Goal: Obtain resource: Download file/media

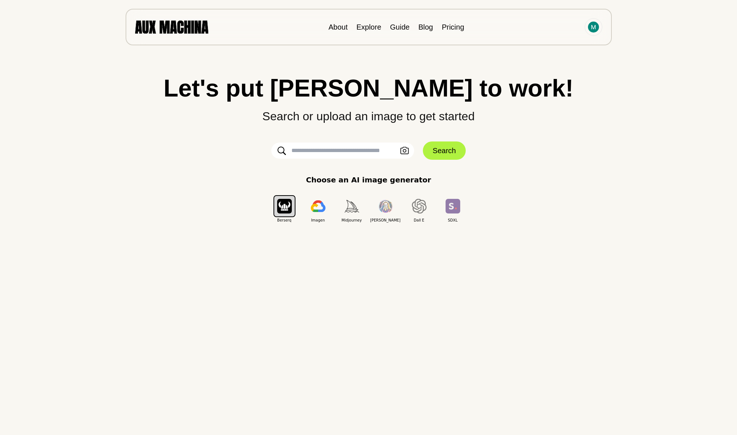
scroll to position [1, 0]
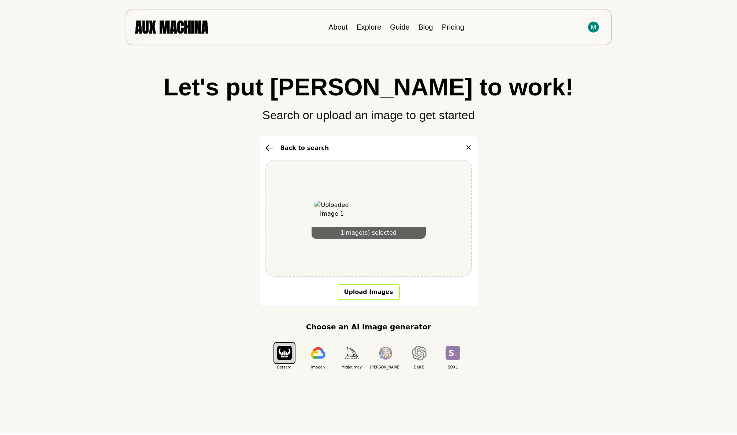
click at [359, 294] on button "Upload Images" at bounding box center [368, 292] width 62 height 16
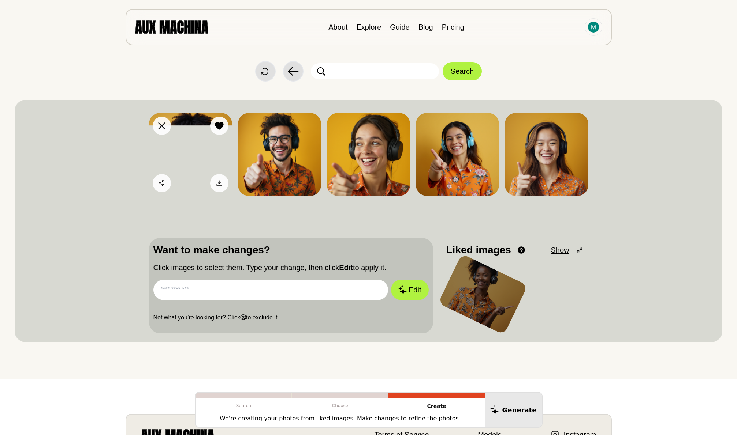
click at [195, 153] on img at bounding box center [190, 154] width 83 height 83
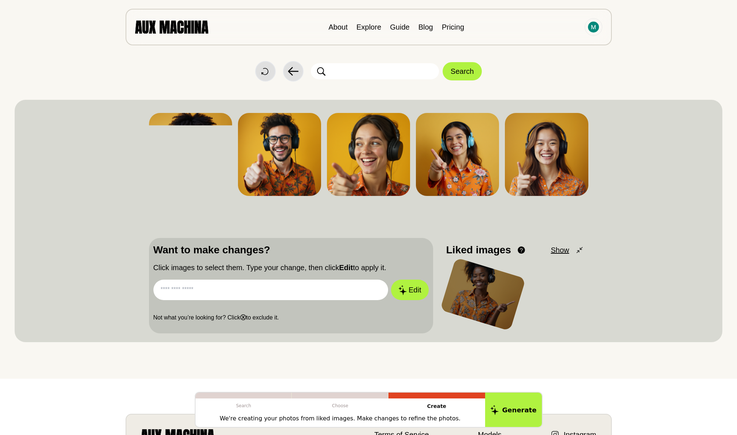
click at [282, 283] on input "text" at bounding box center [270, 290] width 235 height 20
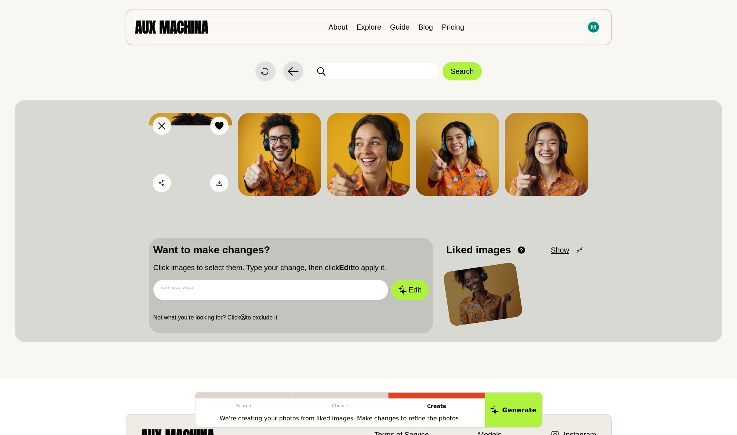
click at [215, 126] on icon at bounding box center [219, 126] width 9 height 8
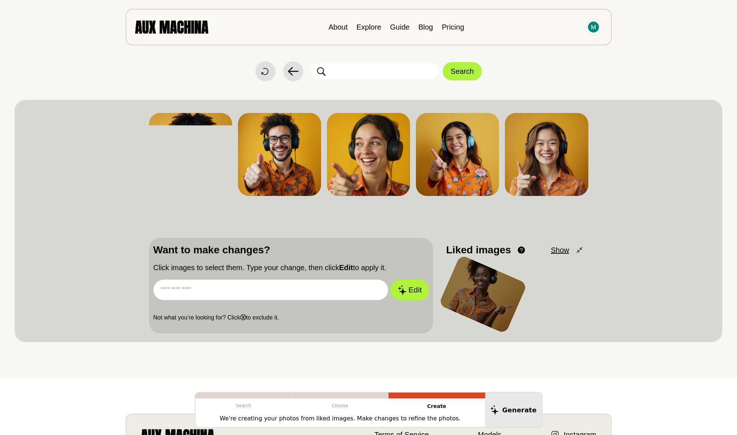
click at [418, 287] on button "Edit" at bounding box center [410, 291] width 40 height 22
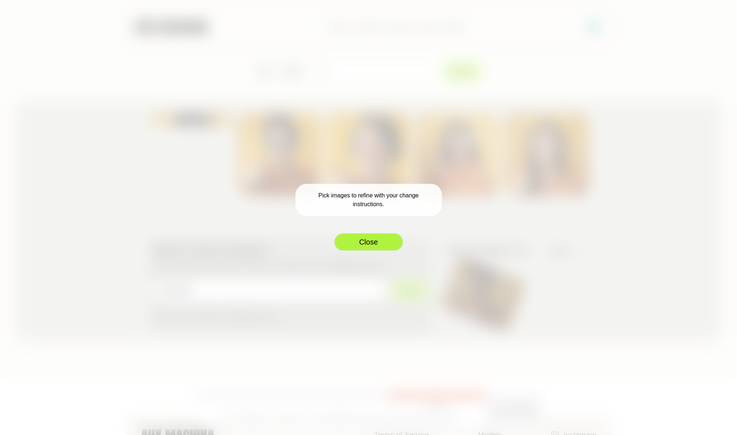
click at [348, 246] on button "Close" at bounding box center [369, 242] width 70 height 18
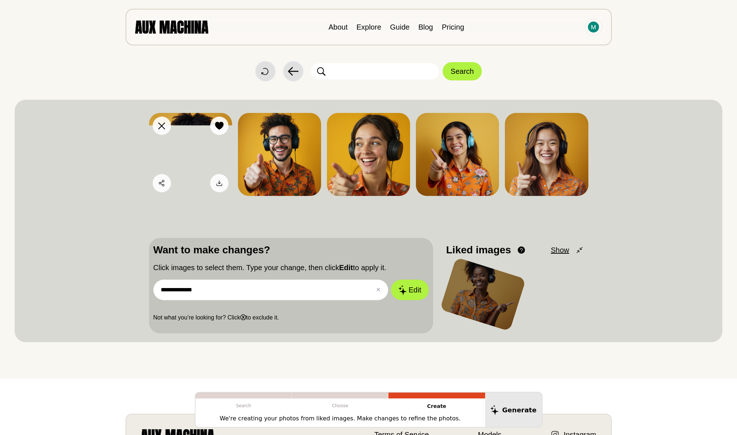
click at [221, 126] on icon at bounding box center [219, 126] width 8 height 8
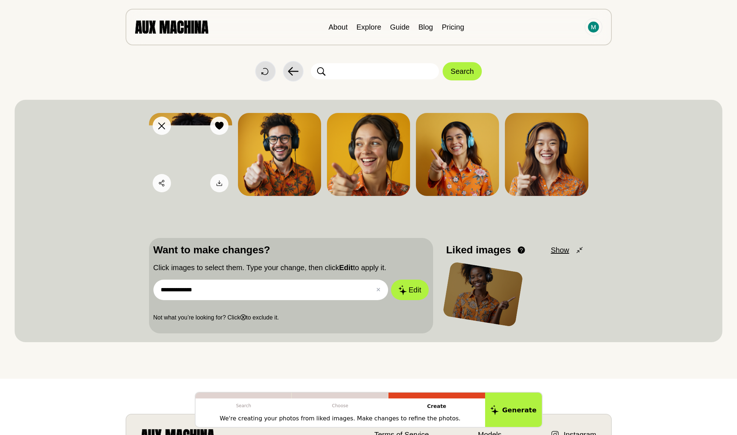
click at [218, 126] on icon at bounding box center [219, 126] width 8 height 8
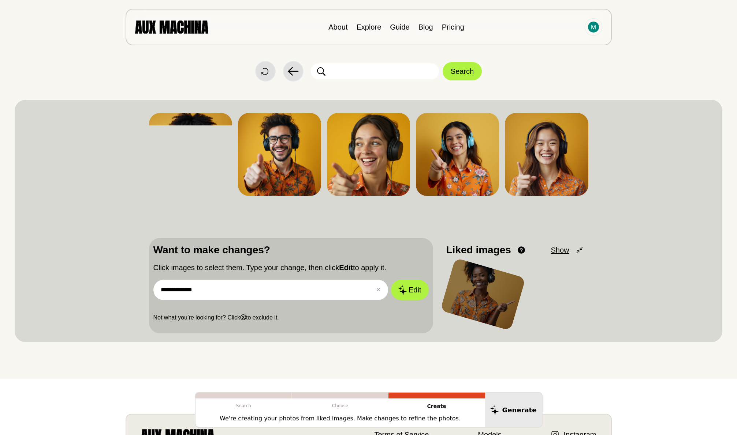
click at [558, 250] on span "Show" at bounding box center [559, 250] width 18 height 11
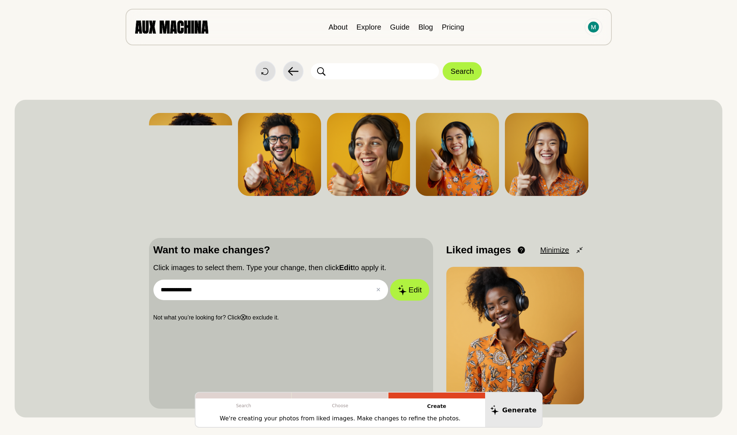
click at [412, 289] on button "Edit" at bounding box center [410, 291] width 40 height 22
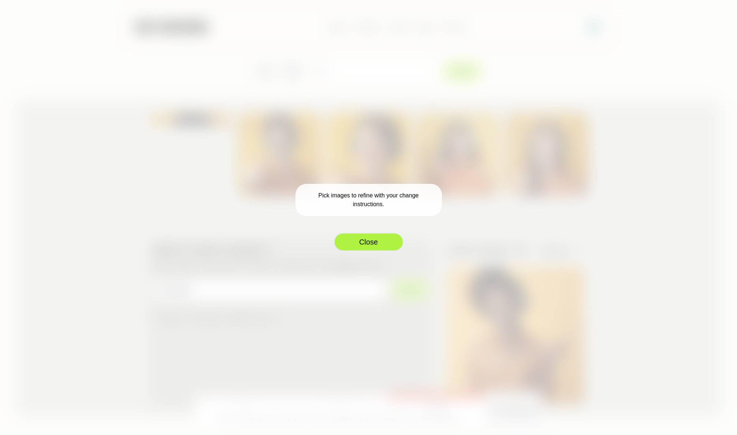
click at [367, 240] on button "Close" at bounding box center [369, 242] width 70 height 18
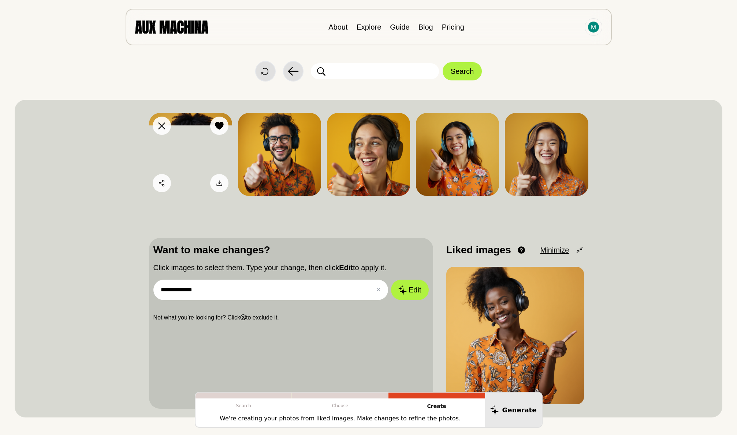
click at [218, 154] on img at bounding box center [190, 154] width 83 height 83
click at [199, 294] on input "**********" at bounding box center [270, 290] width 235 height 20
drag, startPoint x: 202, startPoint y: 286, endPoint x: 127, endPoint y: 285, distance: 75.4
click at [124, 287] on div "**********" at bounding box center [368, 259] width 707 height 318
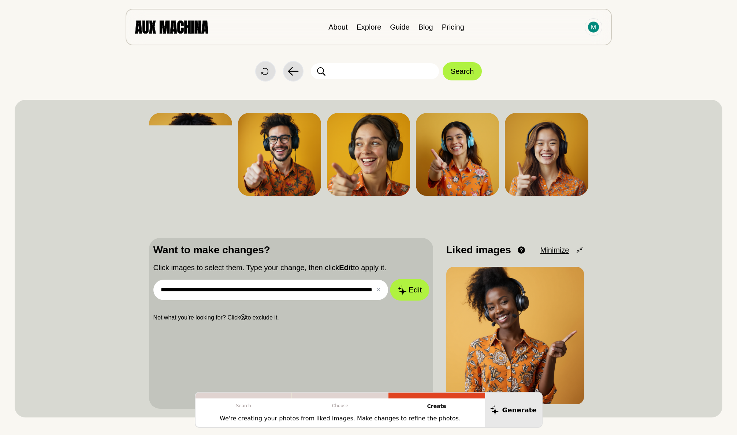
scroll to position [5, 0]
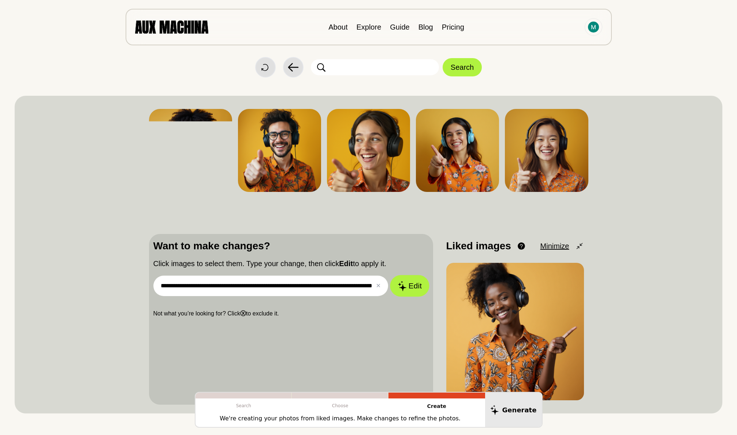
click at [408, 292] on button "Edit" at bounding box center [410, 287] width 40 height 22
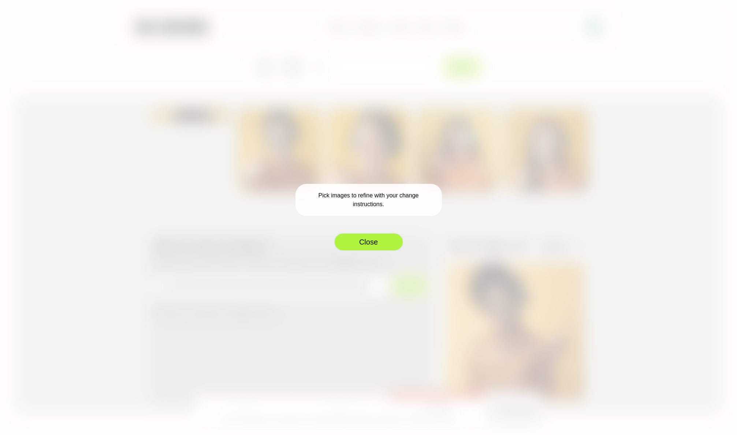
click at [371, 243] on button "Close" at bounding box center [369, 242] width 70 height 18
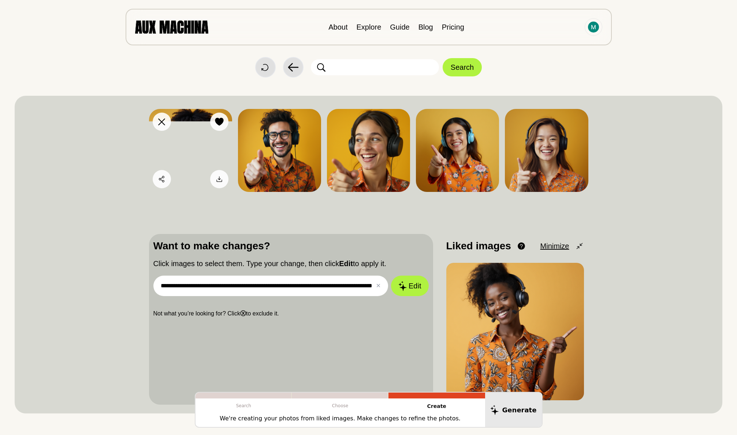
click at [219, 124] on icon at bounding box center [219, 122] width 8 height 8
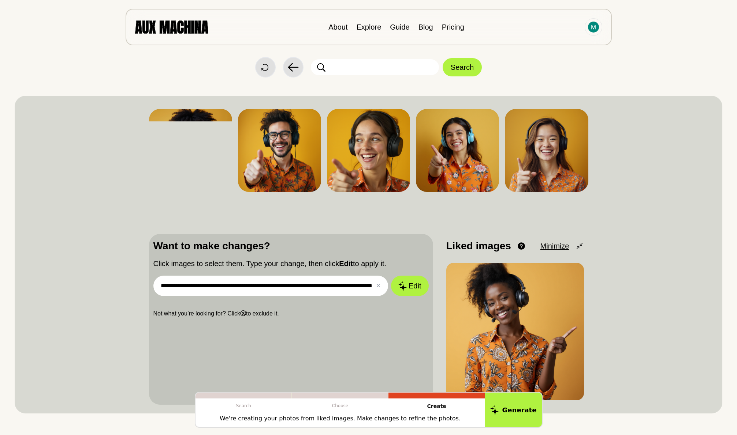
click at [245, 290] on input "**********" at bounding box center [270, 286] width 235 height 20
click at [248, 284] on input "**********" at bounding box center [270, 286] width 235 height 20
click at [551, 144] on img at bounding box center [546, 150] width 83 height 83
click at [403, 286] on icon at bounding box center [402, 286] width 8 height 10
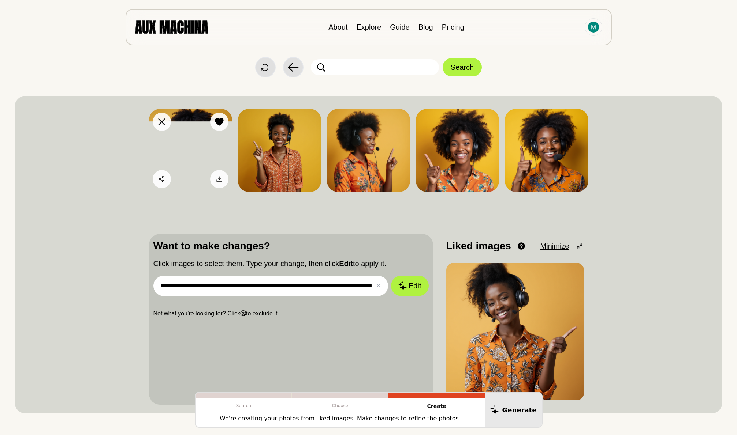
click at [160, 120] on icon at bounding box center [161, 122] width 7 height 7
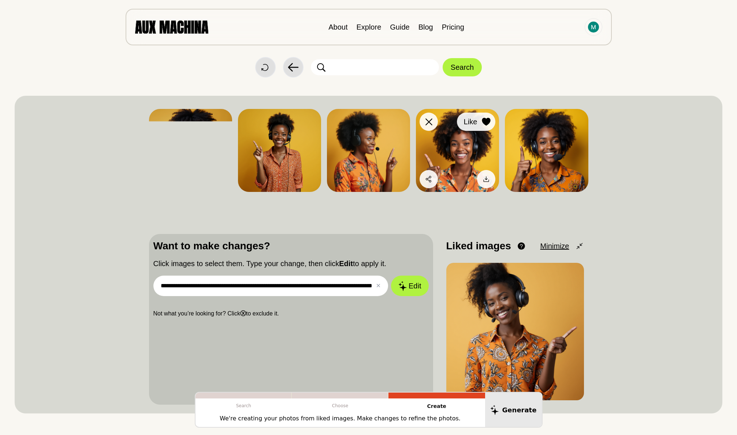
click at [483, 123] on icon at bounding box center [486, 122] width 9 height 8
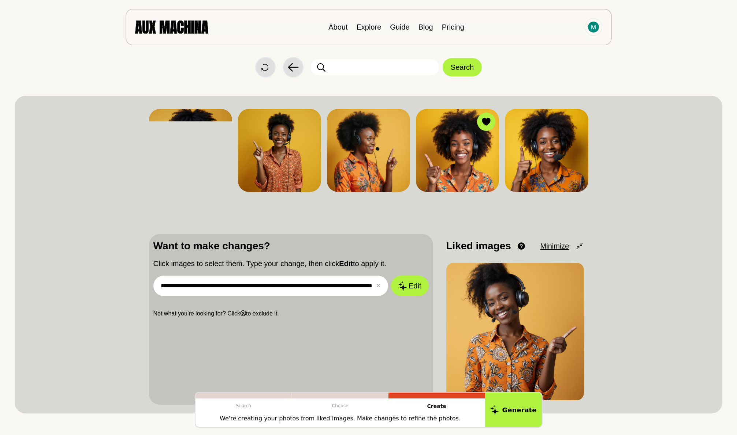
click at [282, 287] on input "**********" at bounding box center [270, 286] width 235 height 20
click at [322, 286] on input "**********" at bounding box center [270, 286] width 235 height 20
click at [420, 282] on button "Edit" at bounding box center [410, 287] width 40 height 22
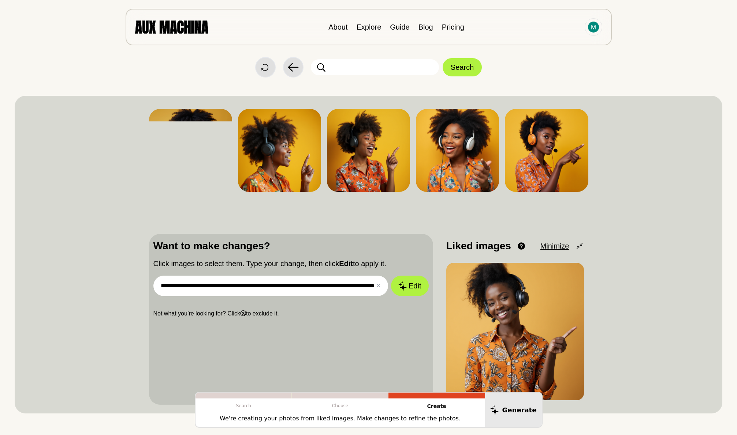
click at [317, 285] on input "**********" at bounding box center [270, 286] width 235 height 20
click at [396, 124] on icon at bounding box center [397, 122] width 8 height 8
click at [410, 286] on button "Edit" at bounding box center [410, 287] width 40 height 22
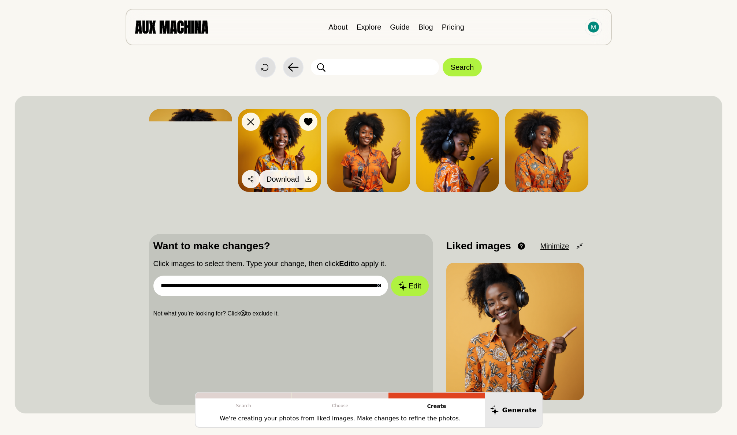
click at [299, 180] on span "Download" at bounding box center [282, 179] width 33 height 11
click at [307, 177] on icon at bounding box center [307, 179] width 7 height 7
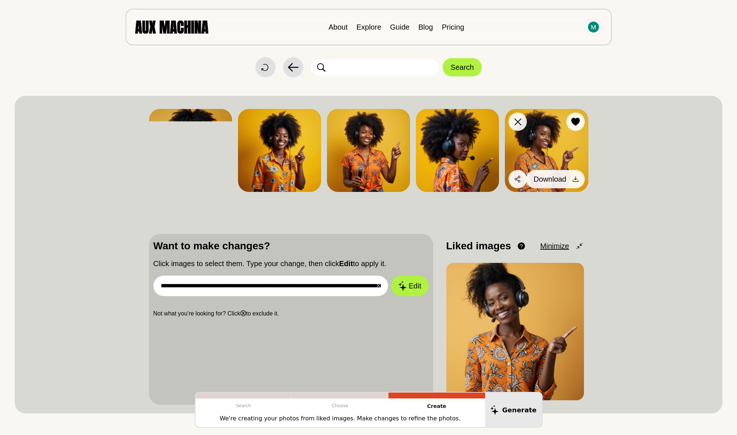
click at [576, 177] on icon at bounding box center [575, 179] width 7 height 7
click at [565, 178] on span "Download" at bounding box center [550, 179] width 33 height 11
click at [577, 119] on icon at bounding box center [575, 122] width 8 height 8
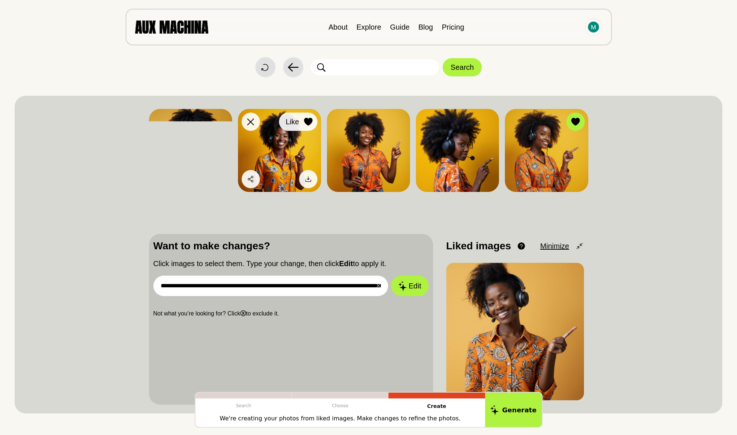
click at [304, 122] on icon at bounding box center [308, 122] width 9 height 8
click at [406, 285] on icon at bounding box center [401, 286] width 9 height 10
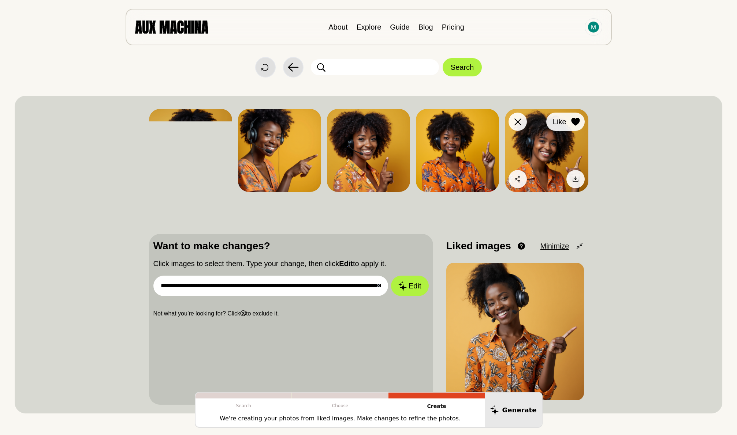
click at [575, 122] on icon at bounding box center [575, 122] width 8 height 8
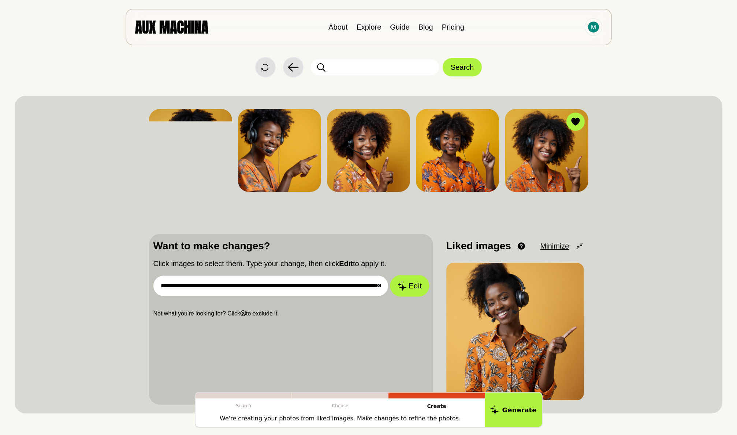
click at [416, 283] on button "Edit" at bounding box center [410, 287] width 40 height 22
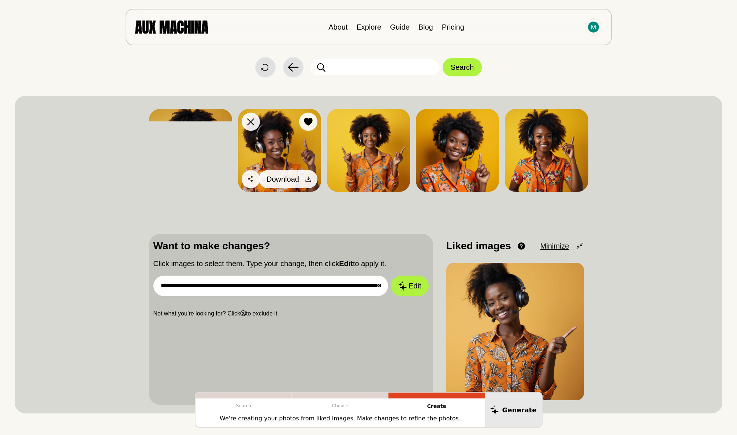
click at [300, 180] on button "Download" at bounding box center [288, 179] width 59 height 18
click at [299, 122] on button "Like" at bounding box center [298, 122] width 38 height 18
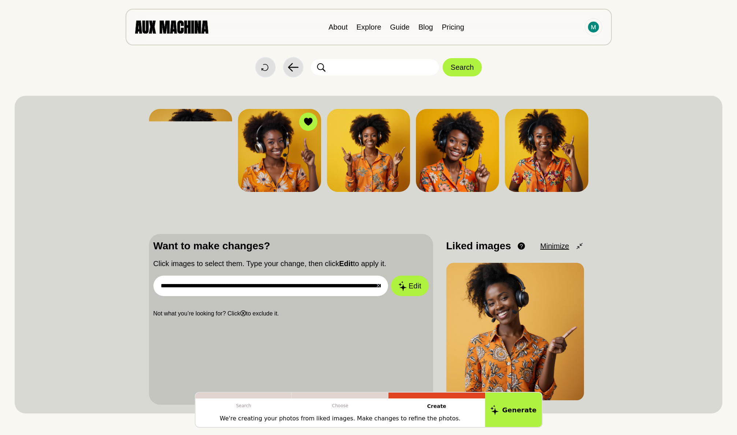
click at [254, 286] on input "**********" at bounding box center [270, 286] width 235 height 20
click at [300, 285] on input "**********" at bounding box center [270, 286] width 235 height 20
type input "**********"
click at [410, 286] on button "Edit" at bounding box center [409, 286] width 37 height 20
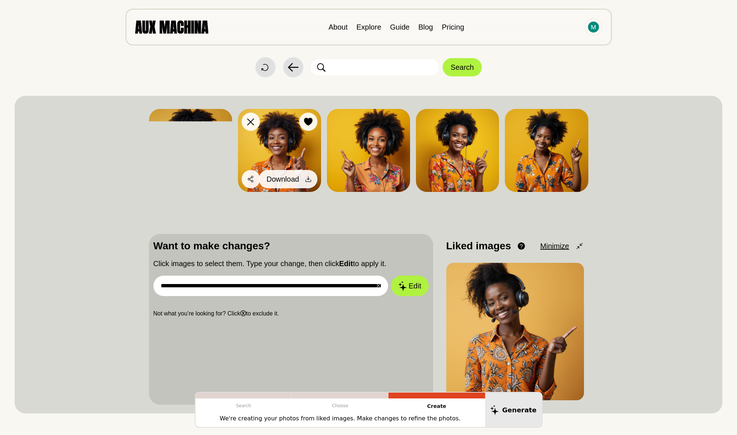
click at [298, 177] on span "Download" at bounding box center [282, 179] width 33 height 11
click at [292, 182] on span "Download" at bounding box center [282, 179] width 33 height 11
click at [306, 178] on icon at bounding box center [307, 179] width 7 height 7
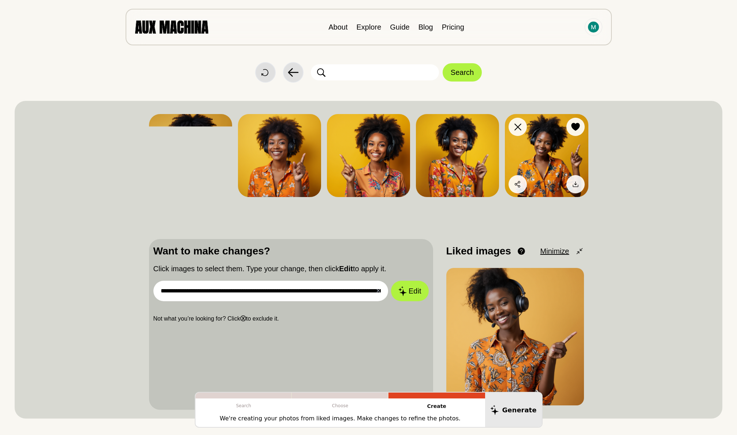
scroll to position [0, 0]
click at [570, 185] on div at bounding box center [575, 184] width 11 height 11
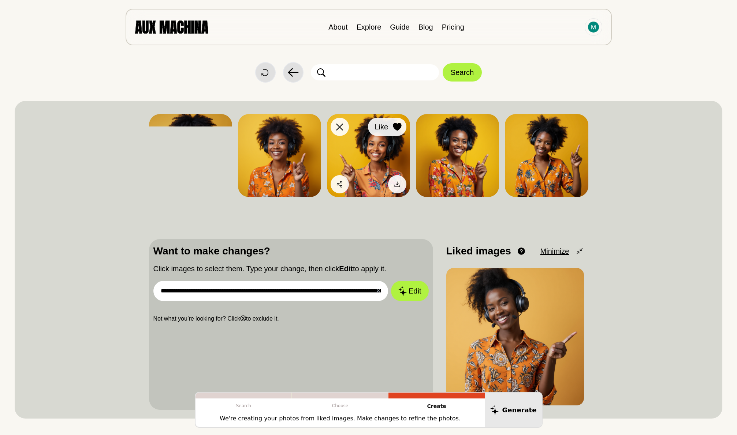
click at [402, 124] on div at bounding box center [397, 127] width 11 height 11
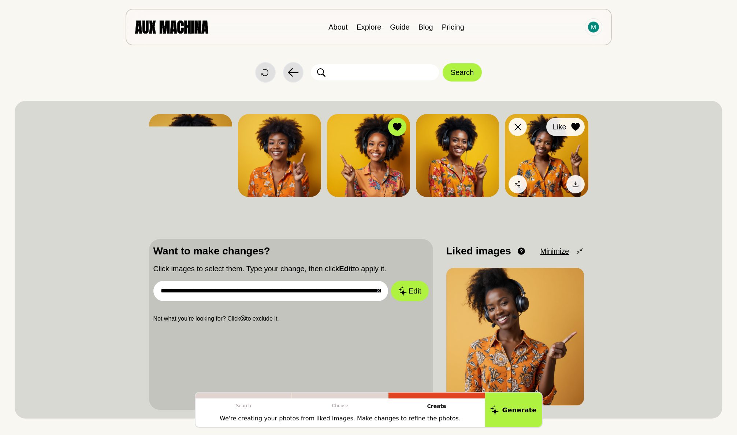
click at [570, 126] on div at bounding box center [575, 127] width 11 height 11
click at [415, 291] on button "Edit" at bounding box center [410, 292] width 40 height 22
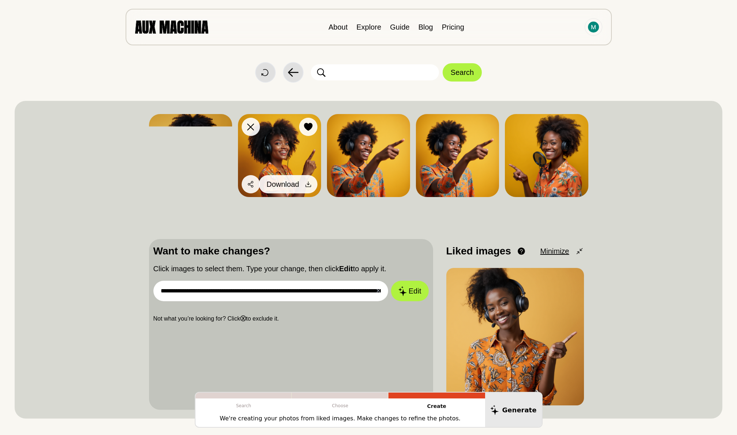
click at [306, 186] on icon at bounding box center [307, 184] width 5 height 5
click at [299, 184] on button "Download" at bounding box center [288, 184] width 59 height 18
click at [308, 127] on icon at bounding box center [308, 127] width 8 height 8
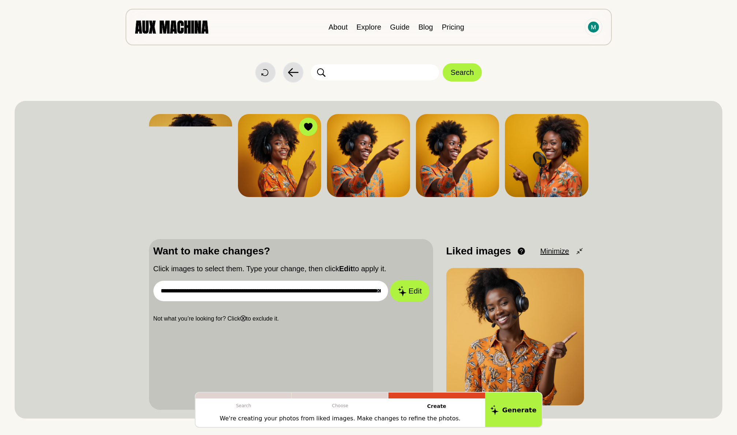
click at [406, 290] on icon at bounding box center [401, 291] width 9 height 10
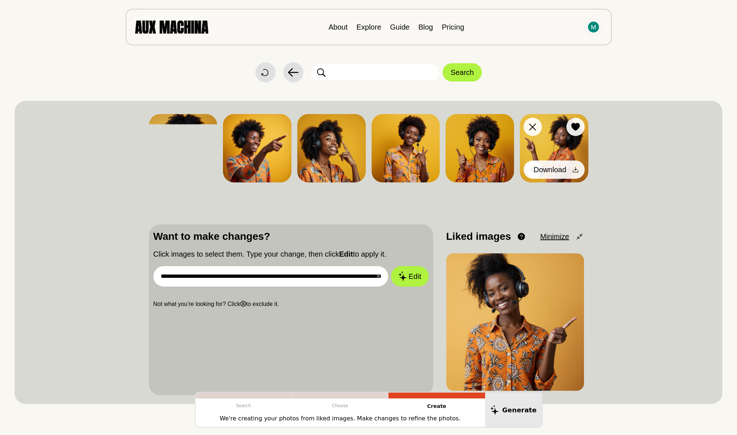
click at [574, 168] on icon at bounding box center [575, 169] width 7 height 7
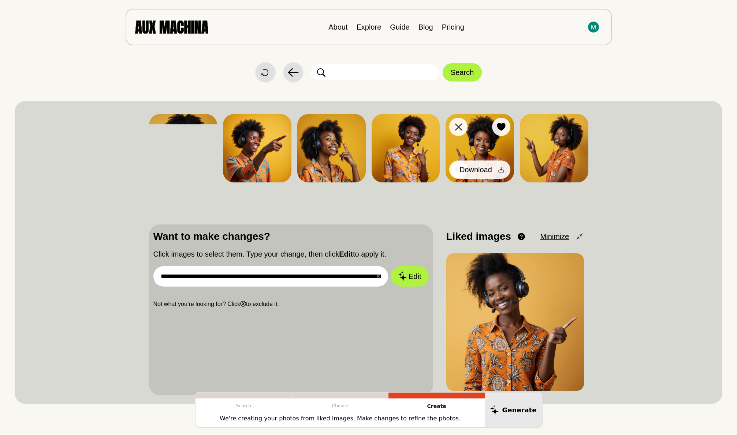
click at [498, 167] on icon at bounding box center [500, 169] width 7 height 7
click at [492, 171] on button "Download" at bounding box center [481, 170] width 59 height 18
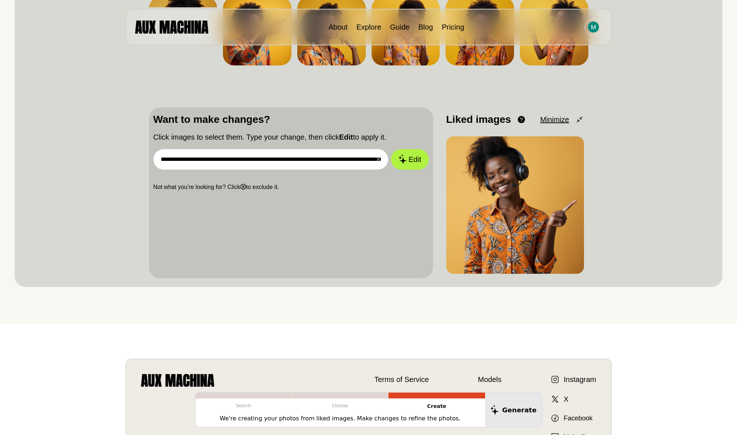
scroll to position [118, 0]
